Goal: Task Accomplishment & Management: Complete application form

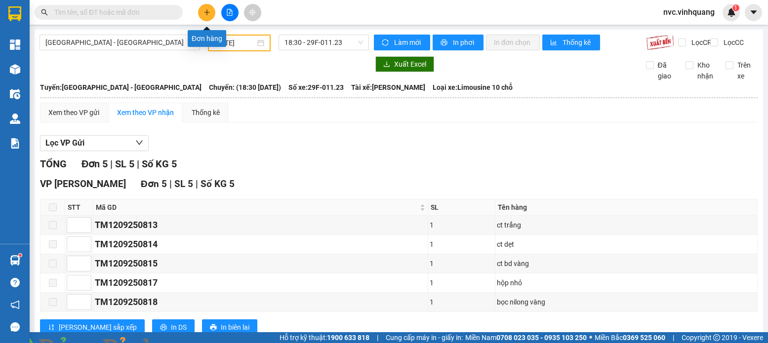
click at [200, 13] on button at bounding box center [206, 12] width 17 height 17
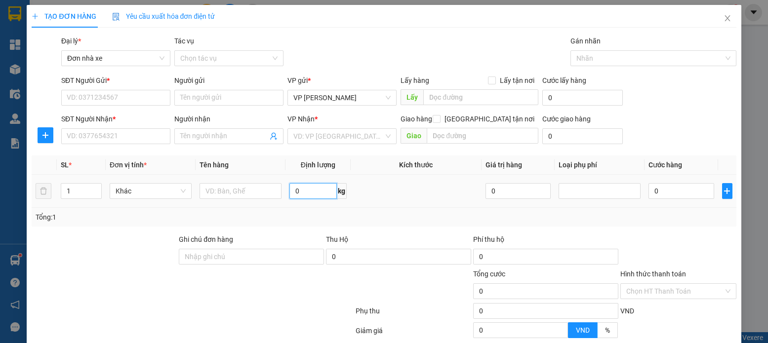
click at [311, 193] on input "0" at bounding box center [313, 191] width 47 height 16
type input "10"
click at [249, 191] on input "text" at bounding box center [241, 191] width 82 height 16
type input "t"
type input "THÙNG PK"
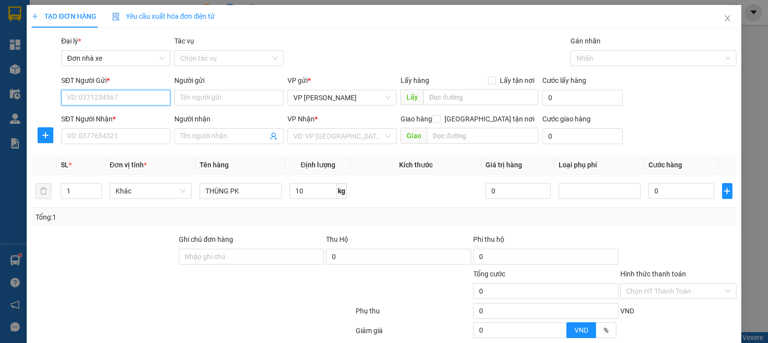
click at [105, 95] on input "SĐT Người Gửi *" at bounding box center [115, 98] width 109 height 16
type input "0328722644"
click at [122, 119] on div "0328722644 - khang nhung / 0977062266" at bounding box center [132, 117] width 130 height 11
type input "khang nhung / 0977062266"
type input "0981021789"
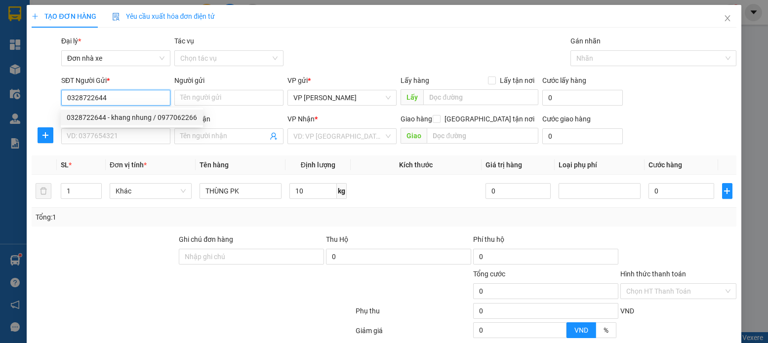
type input "[PERSON_NAME]"
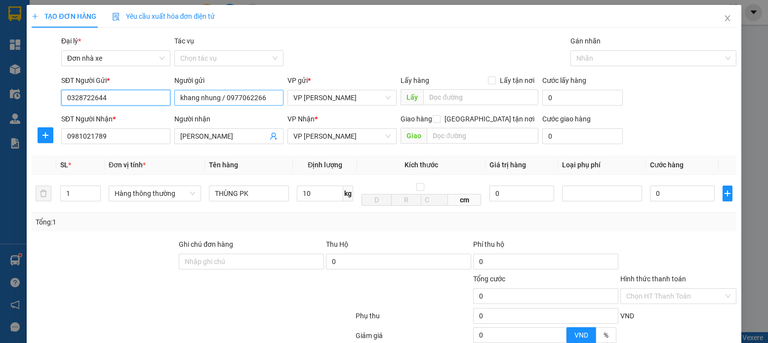
type input "0328722644"
click at [181, 99] on input "khang nhung / 0977062266" at bounding box center [228, 98] width 109 height 16
click at [204, 98] on input "Khang nhung / 0977062266" at bounding box center [228, 98] width 109 height 16
type input "Khang Nhung / 0977062266"
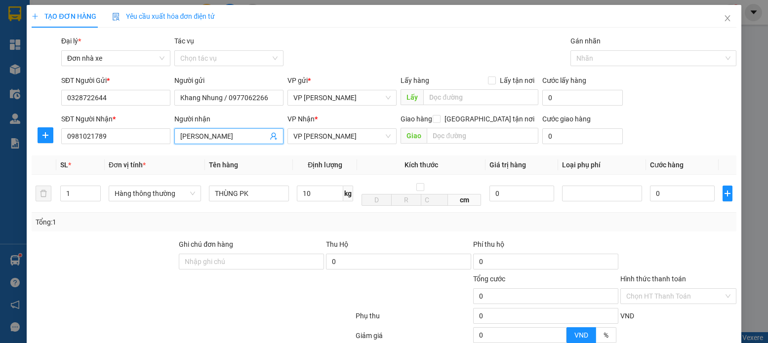
click at [181, 136] on input "[PERSON_NAME]" at bounding box center [223, 136] width 87 height 11
click at [196, 136] on input "[PERSON_NAME]" at bounding box center [223, 136] width 87 height 11
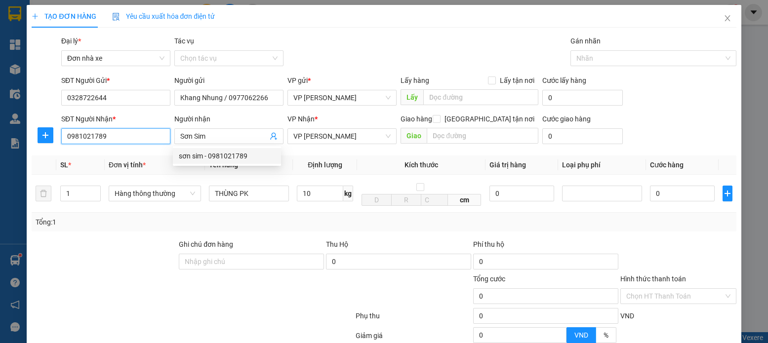
click at [122, 134] on input "0981021789" at bounding box center [115, 136] width 109 height 16
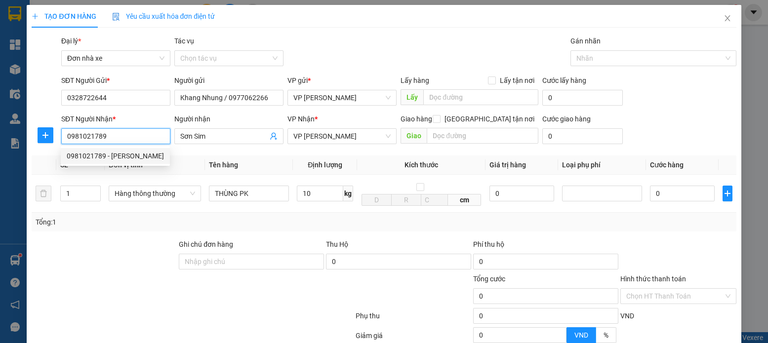
click at [141, 154] on div "0981021789 - [PERSON_NAME]" at bounding box center [115, 156] width 97 height 11
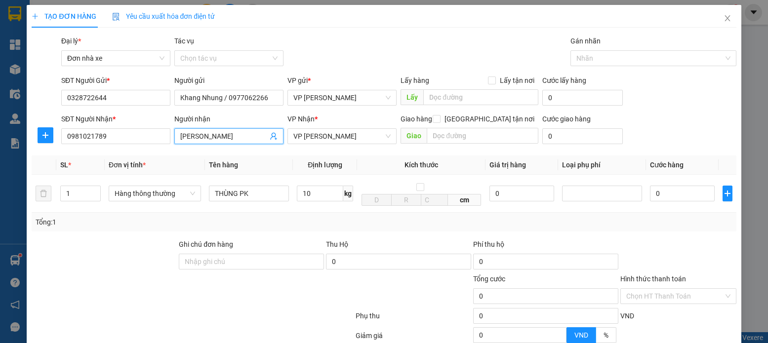
click at [182, 139] on input "[PERSON_NAME]" at bounding box center [223, 136] width 87 height 11
type input "Sơn Sim"
click at [316, 194] on input "10" at bounding box center [320, 194] width 46 height 16
click at [688, 230] on div "Tổng: 1" at bounding box center [384, 222] width 705 height 19
type input "40.000"
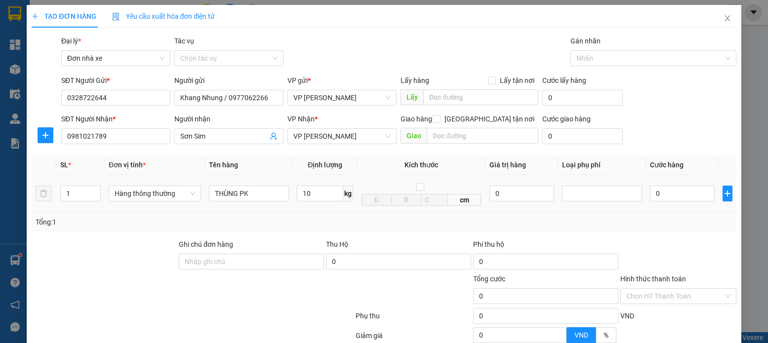
type input "40.000"
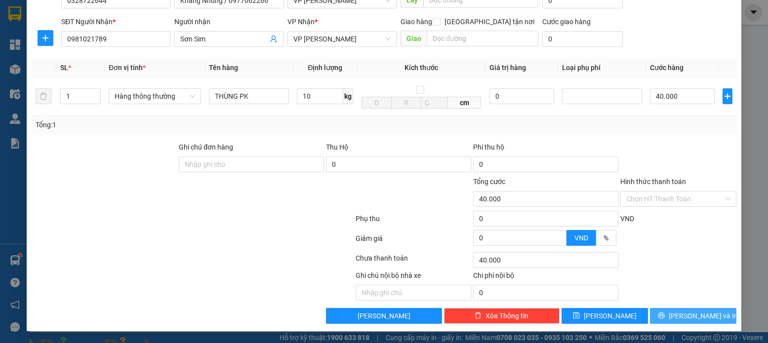
click at [678, 313] on span "[PERSON_NAME] và In" at bounding box center [703, 316] width 69 height 11
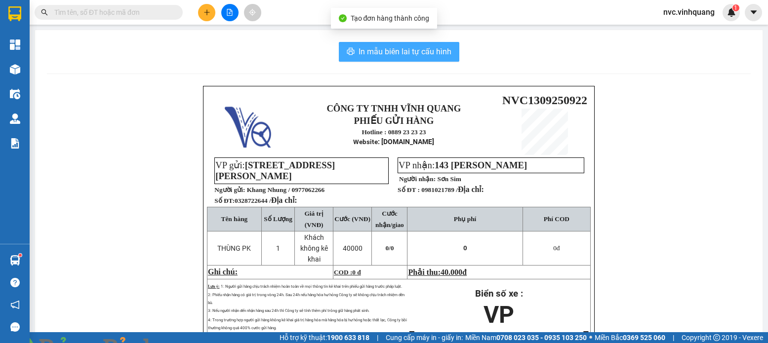
click at [394, 55] on span "In mẫu biên lai tự cấu hình" at bounding box center [405, 51] width 93 height 12
